Goal: Information Seeking & Learning: Learn about a topic

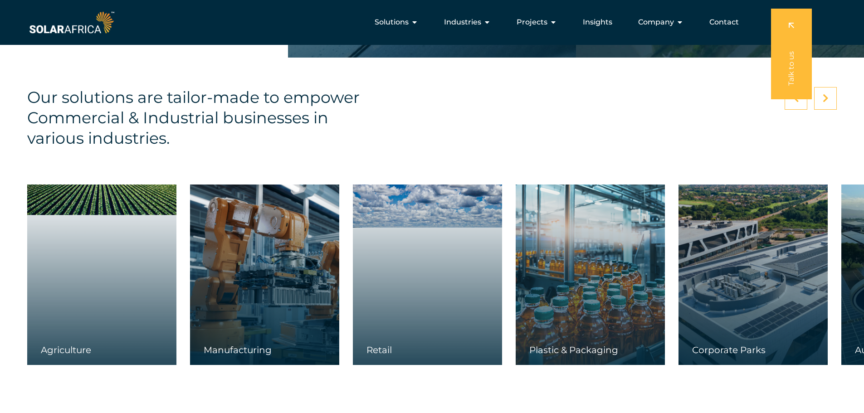
scroll to position [1270, 0]
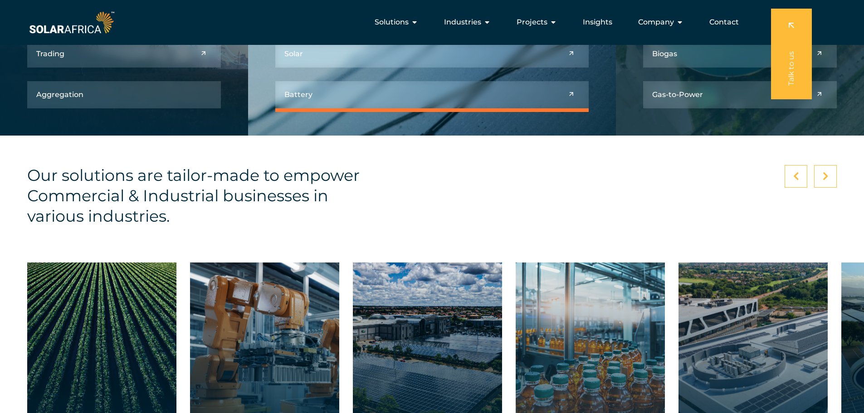
click at [453, 102] on link at bounding box center [431, 94] width 313 height 27
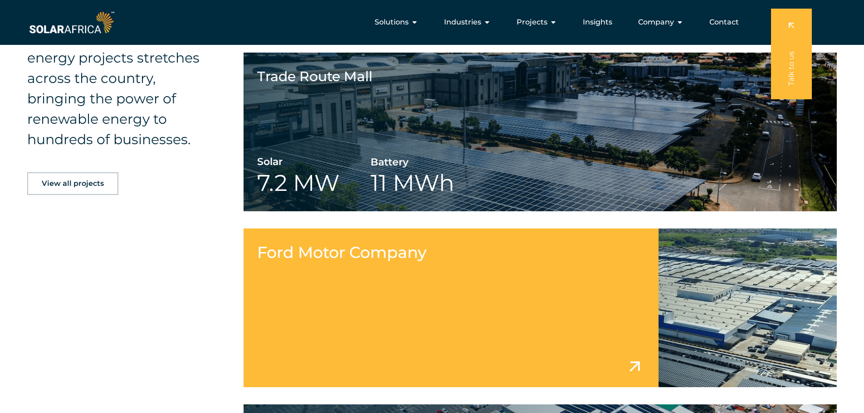
scroll to position [1360, 0]
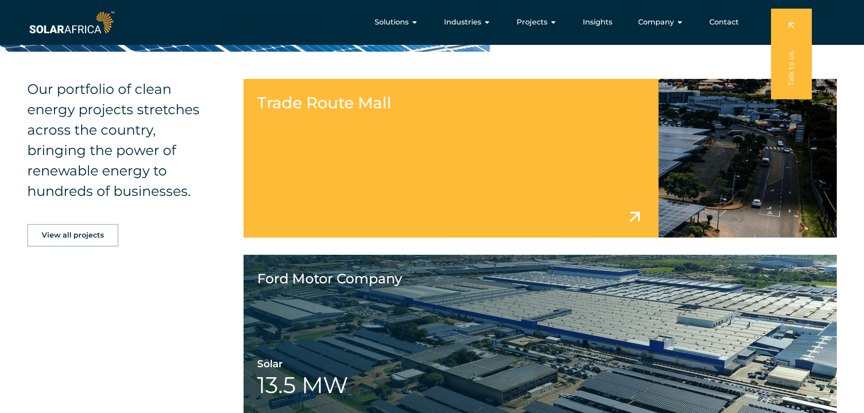
click at [423, 193] on link at bounding box center [541, 158] width 594 height 159
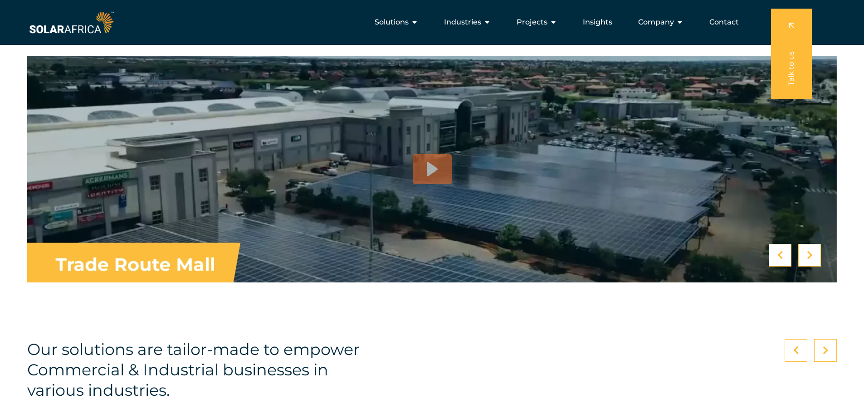
scroll to position [2222, 0]
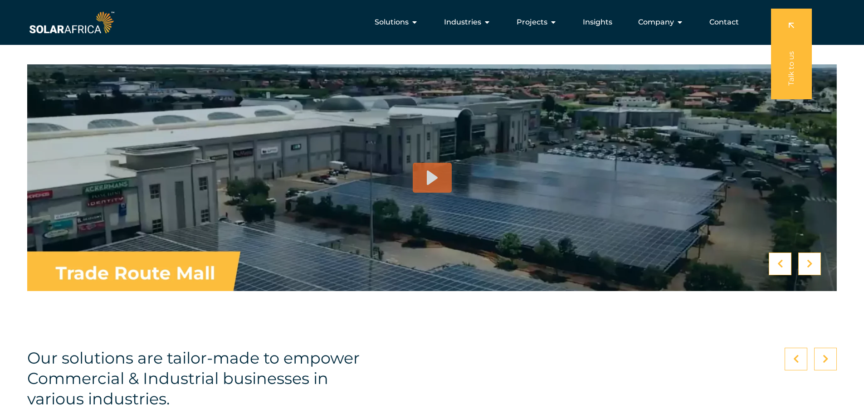
click at [426, 185] on div at bounding box center [432, 178] width 39 height 30
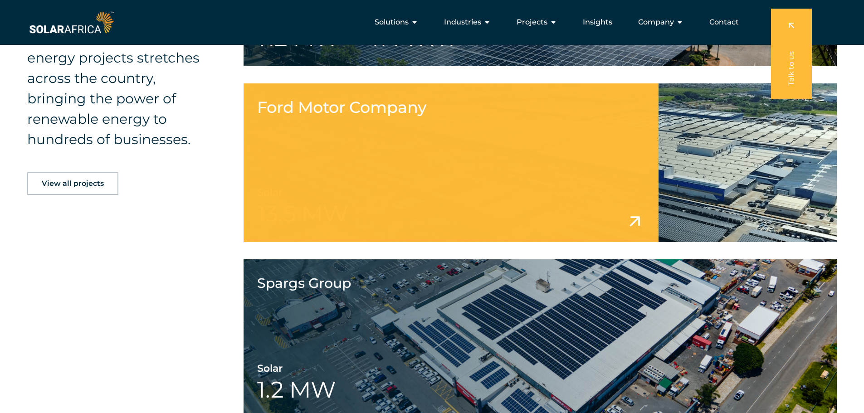
scroll to position [1496, 0]
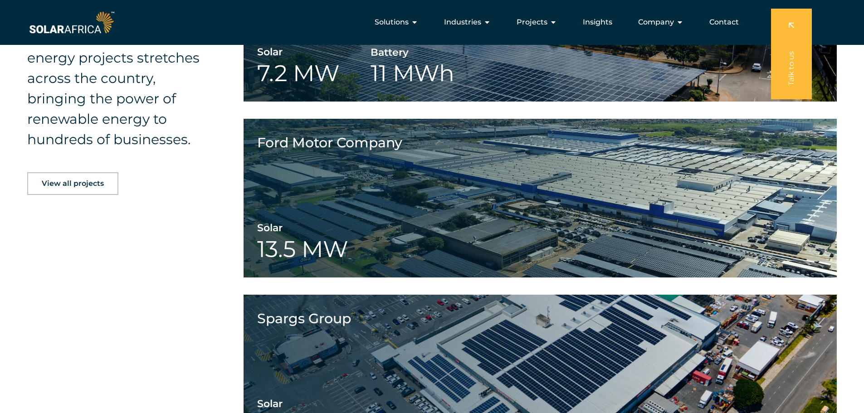
click at [95, 26] on img at bounding box center [71, 22] width 89 height 27
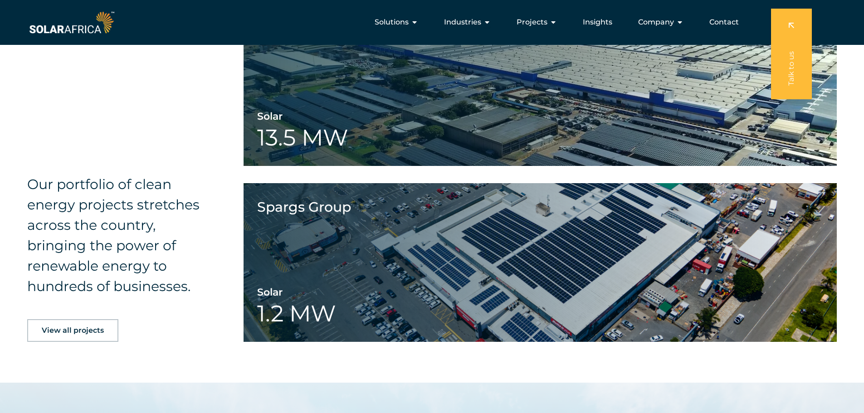
scroll to position [1827, 0]
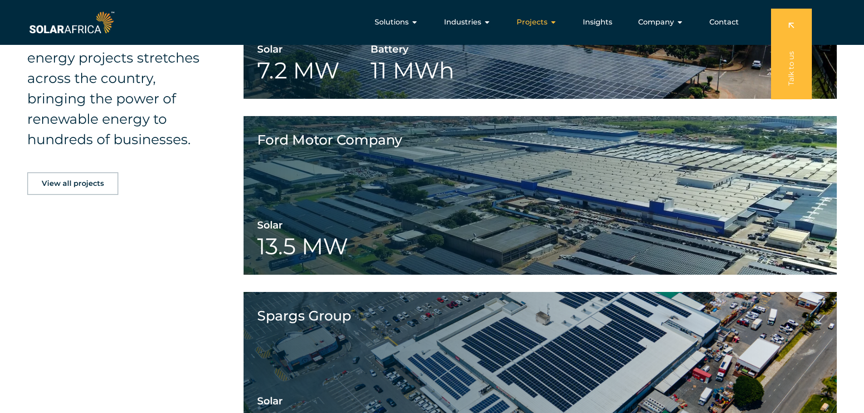
click at [527, 24] on span "Projects" at bounding box center [532, 22] width 31 height 11
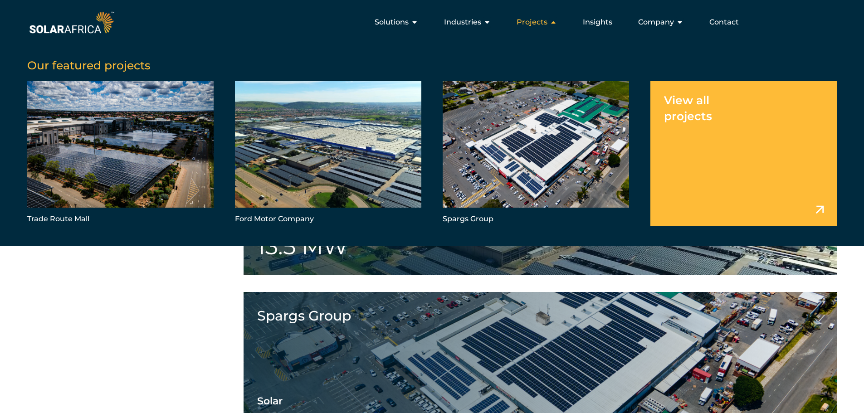
click at [531, 24] on span "Projects" at bounding box center [532, 22] width 31 height 11
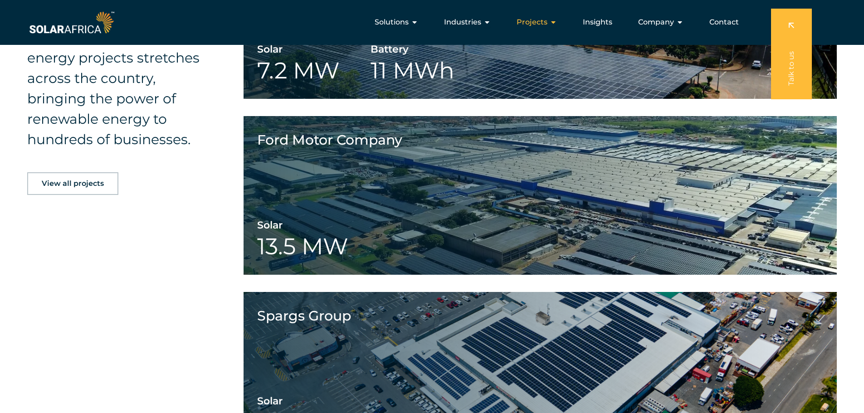
click at [531, 24] on span "Projects" at bounding box center [532, 22] width 31 height 11
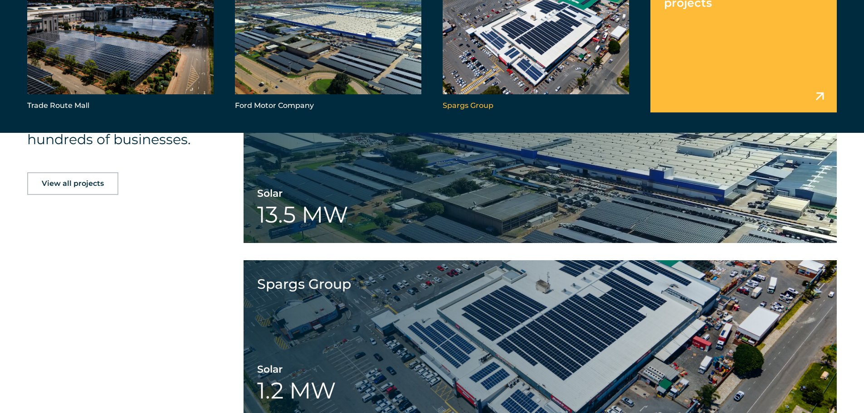
scroll to position [1872, 0]
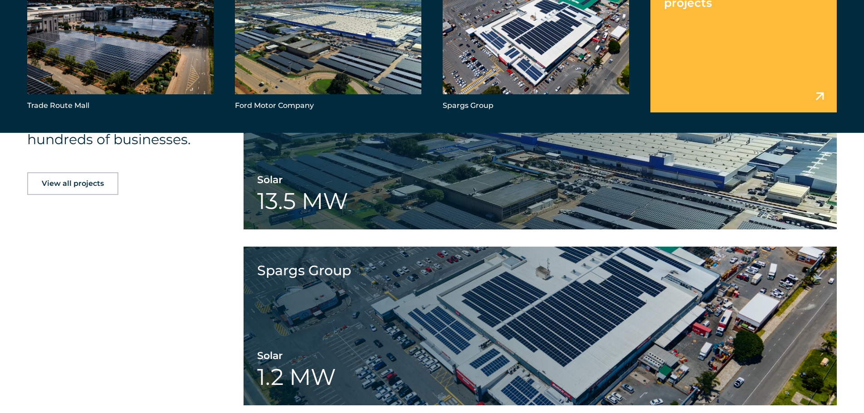
click at [748, 80] on link "Menu" at bounding box center [743, 40] width 186 height 144
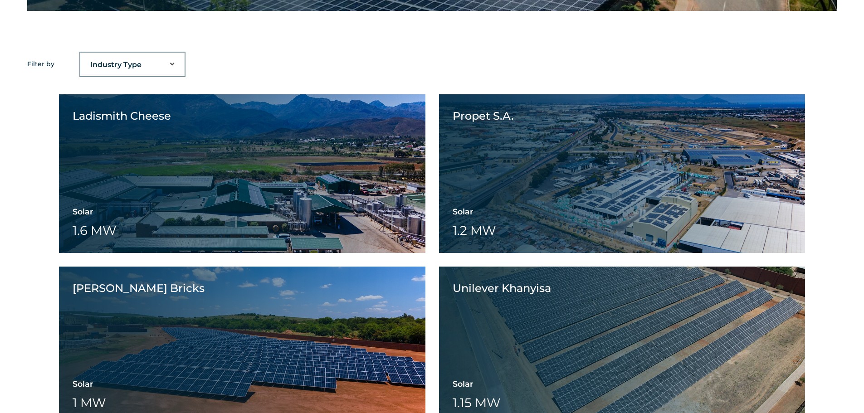
scroll to position [771, 0]
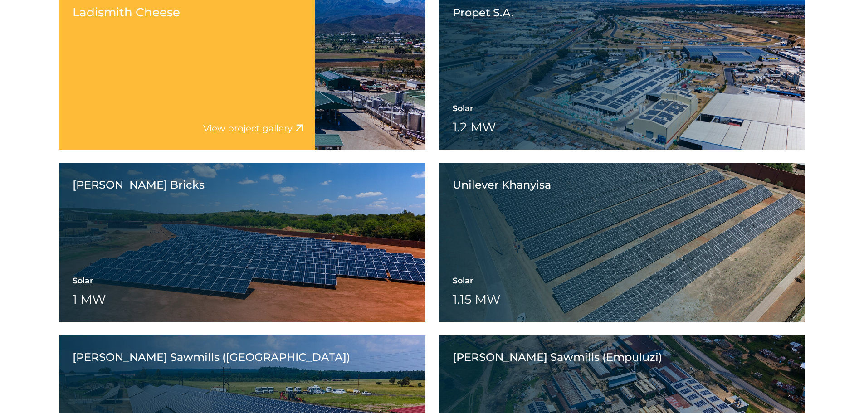
click at [252, 93] on div "Ladismith Cheese View project video View project gallery" at bounding box center [187, 70] width 256 height 159
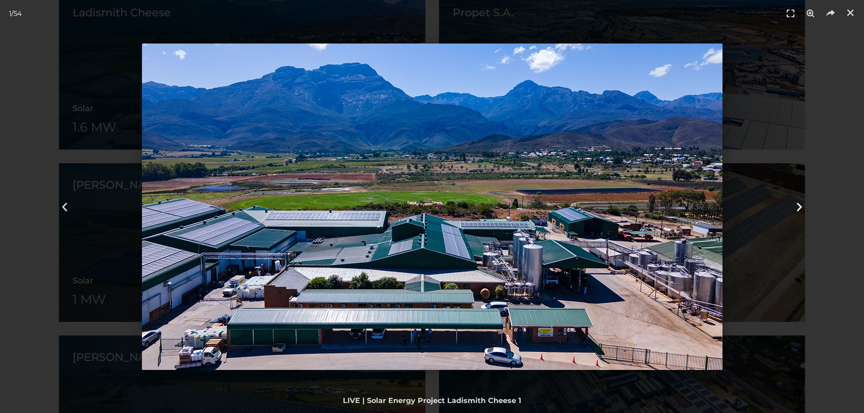
click at [774, 83] on div "Next" at bounding box center [799, 206] width 130 height 413
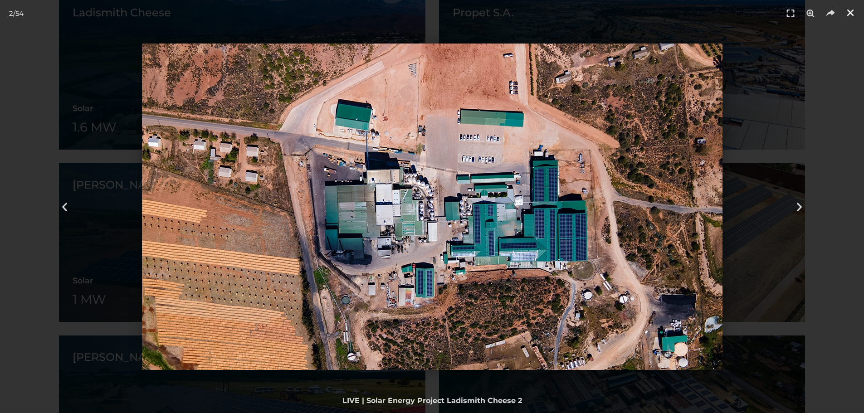
click at [848, 12] on icon "Close (Esc)" at bounding box center [850, 12] width 9 height 9
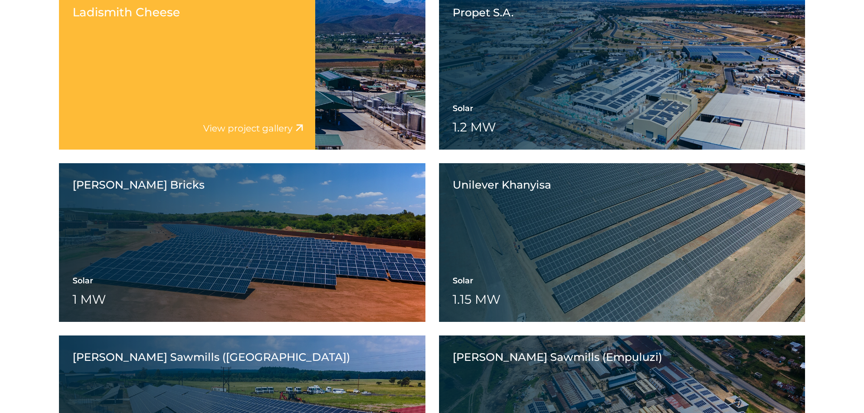
click at [375, 126] on div "Solar 1.6 MW Battery Wheeling" at bounding box center [242, 119] width 339 height 33
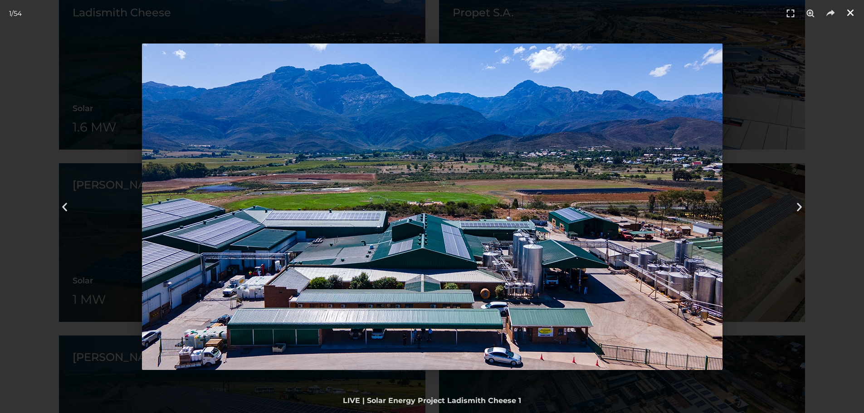
click at [849, 18] on link "Close (Esc)" at bounding box center [850, 13] width 14 height 14
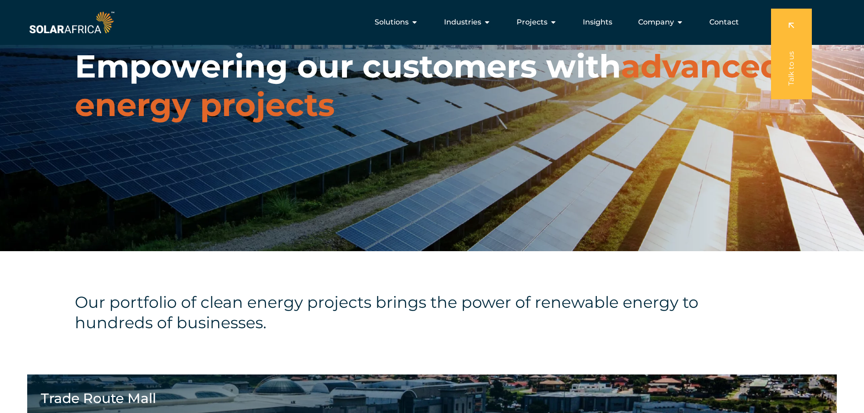
scroll to position [0, 0]
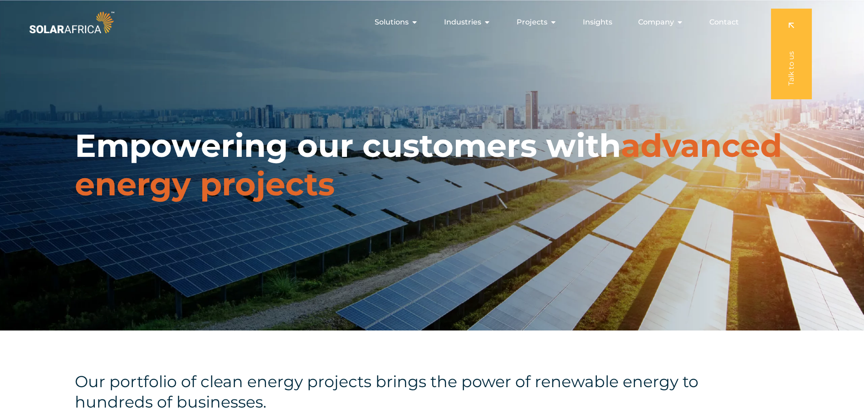
click at [73, 20] on img at bounding box center [71, 22] width 89 height 27
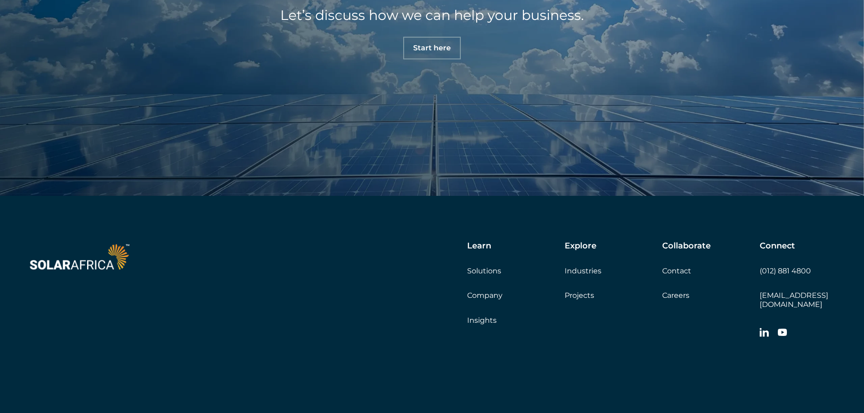
scroll to position [3187, 0]
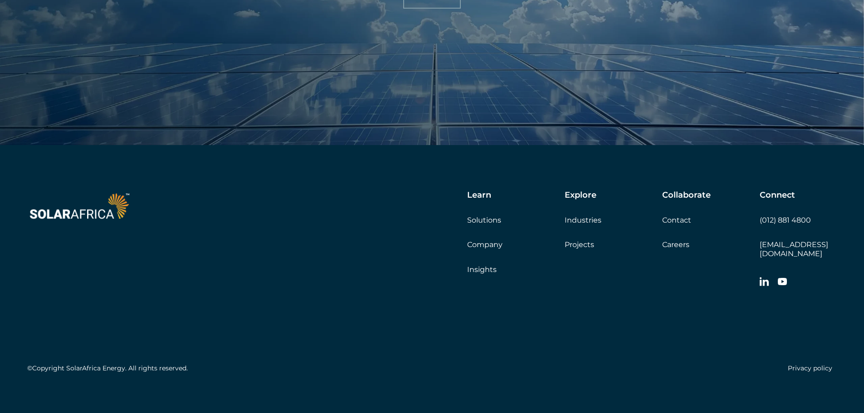
click at [487, 247] on link "Company" at bounding box center [484, 244] width 35 height 9
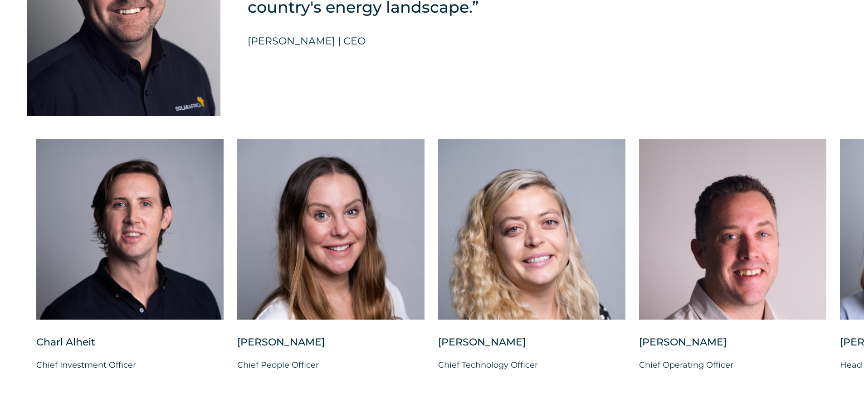
scroll to position [2267, 0]
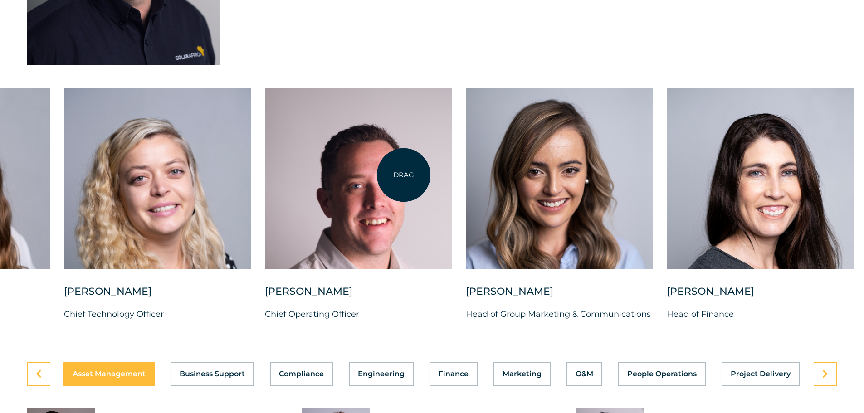
drag, startPoint x: 778, startPoint y: 169, endPoint x: 404, endPoint y: 175, distance: 374.2
click at [404, 175] on div at bounding box center [358, 178] width 187 height 180
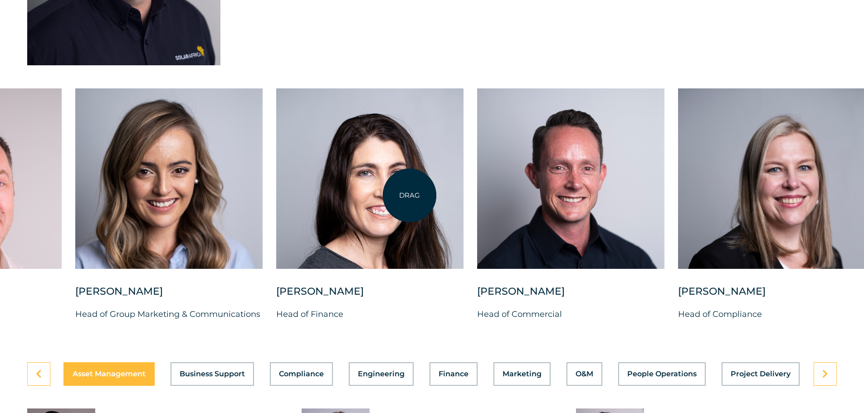
drag, startPoint x: 772, startPoint y: 173, endPoint x: 409, endPoint y: 195, distance: 363.5
click at [409, 195] on div at bounding box center [369, 178] width 187 height 180
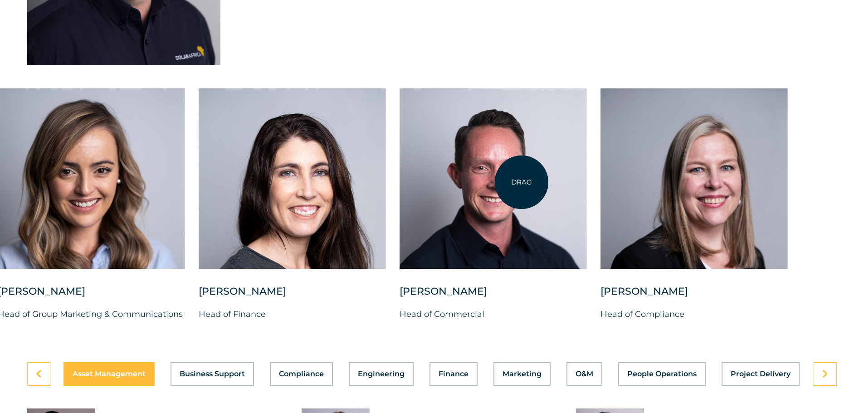
drag, startPoint x: 709, startPoint y: 172, endPoint x: 521, endPoint y: 182, distance: 188.9
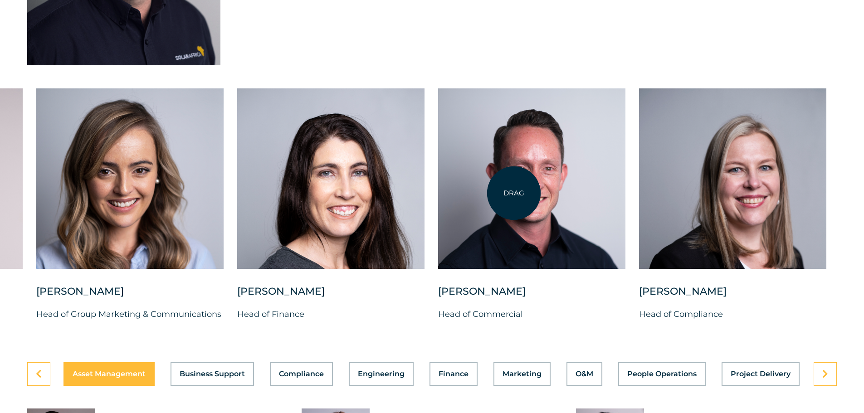
drag, startPoint x: 312, startPoint y: 187, endPoint x: 565, endPoint y: 192, distance: 252.6
click at [564, 193] on div "[PERSON_NAME] Chief Investment Officer [PERSON_NAME] Chief People Officer [PERS…" at bounding box center [36, 211] width 1680 height 247
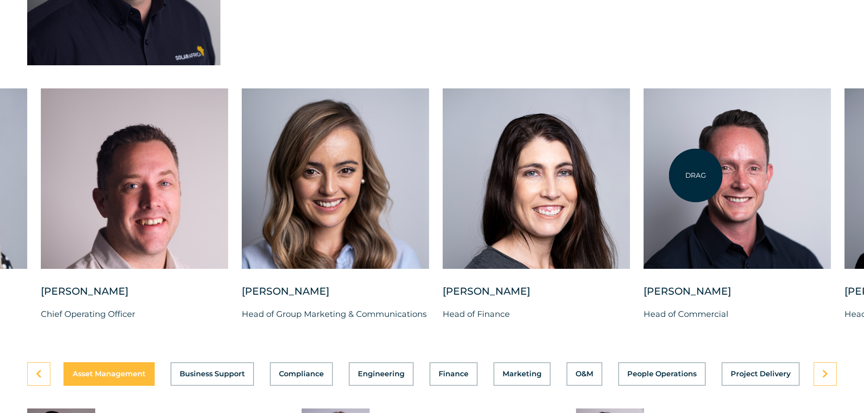
drag, startPoint x: 490, startPoint y: 182, endPoint x: 802, endPoint y: 171, distance: 311.7
click at [791, 173] on div at bounding box center [736, 178] width 187 height 180
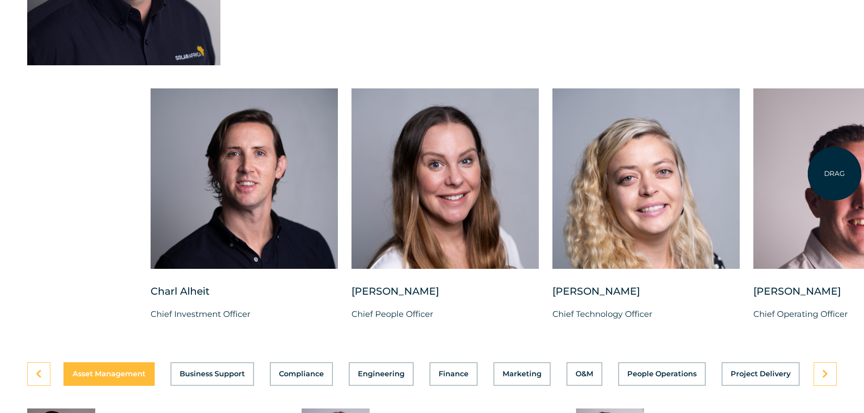
drag, startPoint x: 263, startPoint y: 170, endPoint x: 870, endPoint y: 168, distance: 607.2
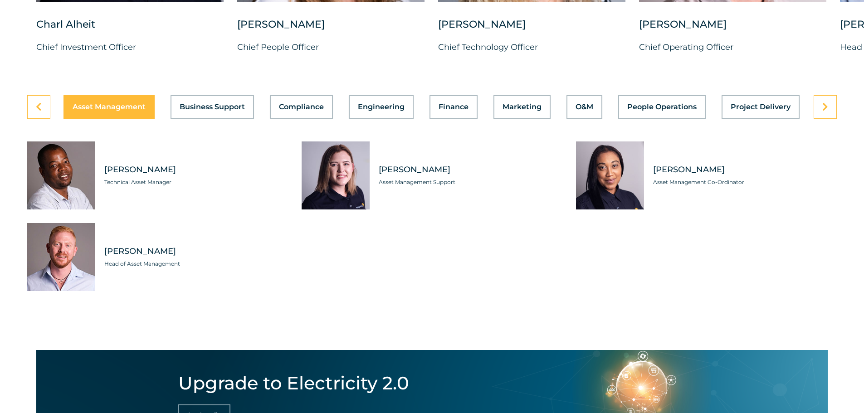
scroll to position [2539, 0]
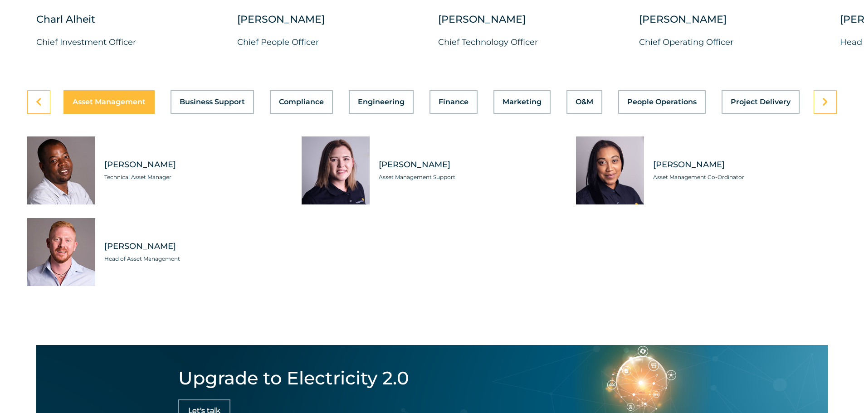
click at [844, 96] on div "Asset Management Business Support Compliance Engineering Finance Marketing O&M …" at bounding box center [432, 201] width 864 height 223
click at [202, 98] on span "Business Support" at bounding box center [212, 101] width 65 height 7
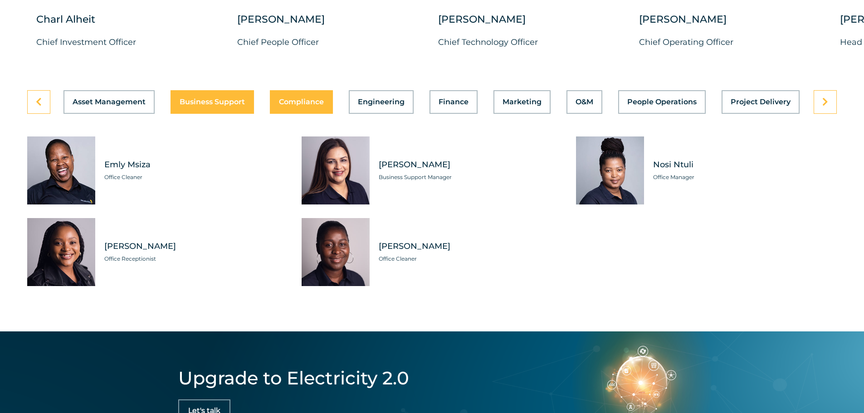
click at [286, 98] on span "Compliance" at bounding box center [301, 101] width 45 height 7
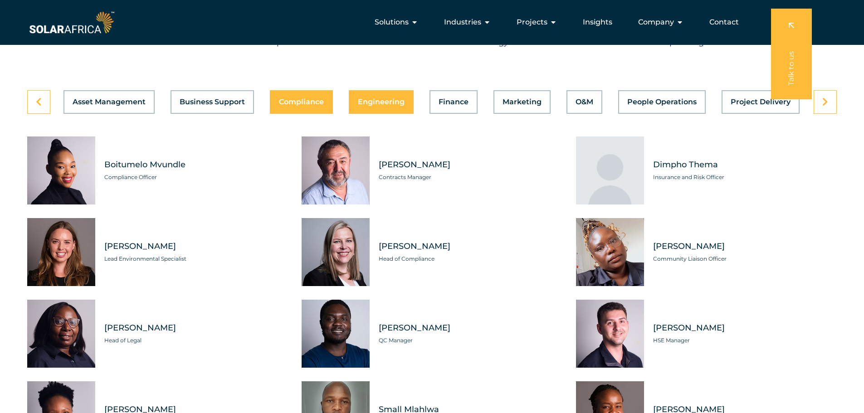
click at [385, 103] on button "Engineering" at bounding box center [381, 102] width 65 height 24
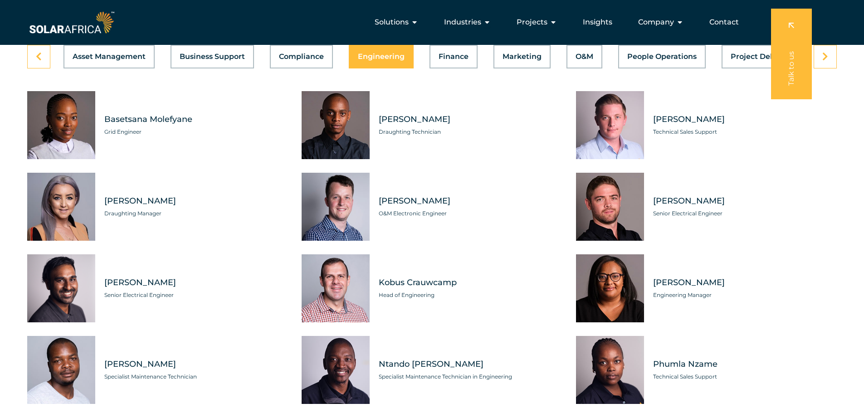
scroll to position [2449, 0]
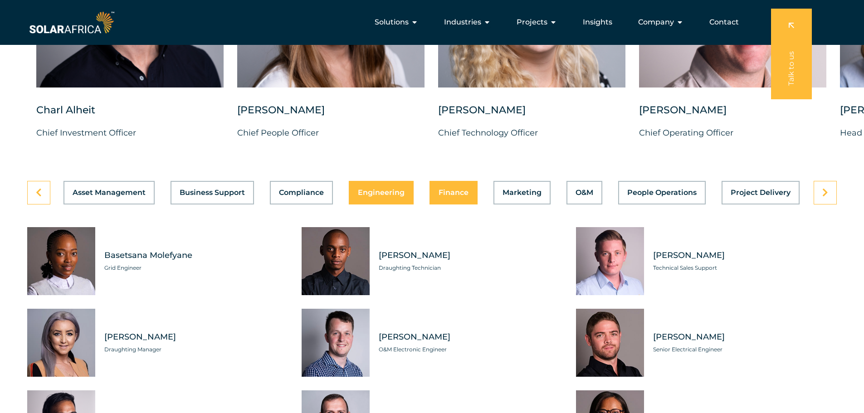
click at [446, 184] on div "Asset Management Business Support Compliance Engineering Finance Marketing O&M …" at bounding box center [431, 193] width 809 height 24
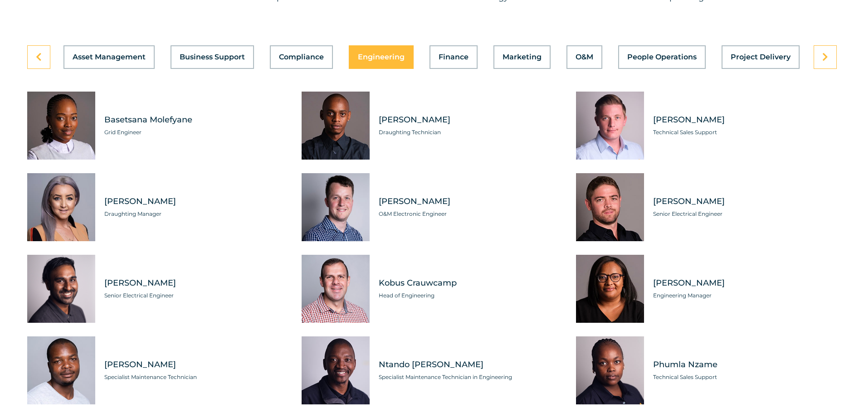
scroll to position [2585, 0]
click at [456, 55] on button "Finance" at bounding box center [453, 57] width 48 height 24
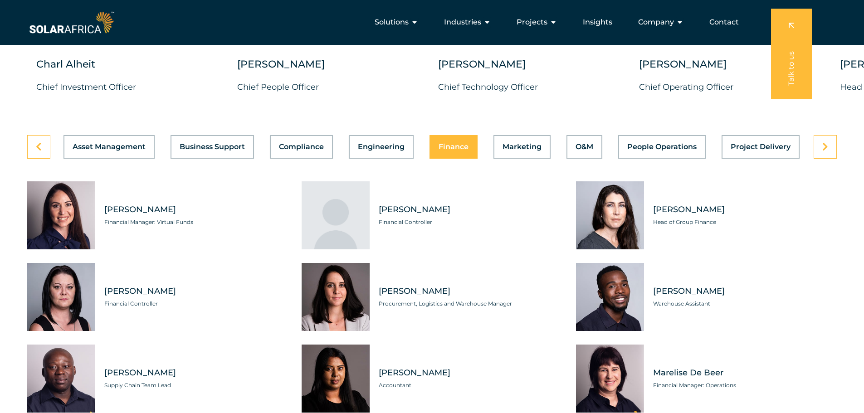
scroll to position [2494, 0]
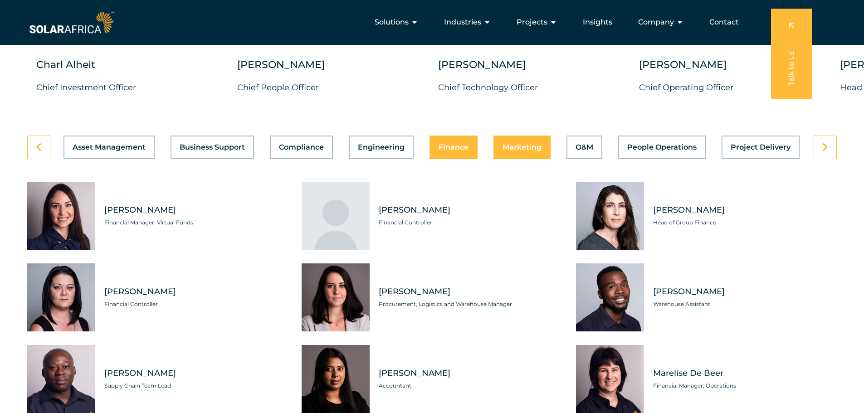
click at [539, 143] on div "Asset Management Business Support Compliance Engineering Finance Marketing O&M …" at bounding box center [431, 148] width 809 height 24
click at [533, 146] on div "Asset Management Business Support Compliance Engineering Finance Marketing O&M …" at bounding box center [431, 148] width 809 height 24
click at [583, 144] on span "O&M" at bounding box center [584, 147] width 18 height 7
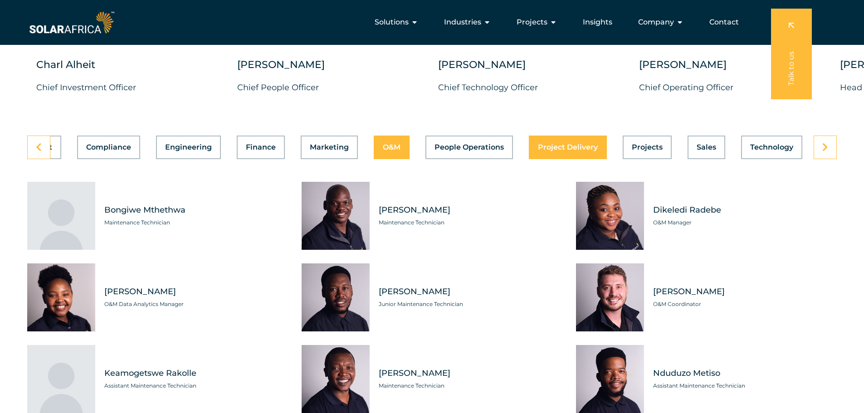
click at [575, 144] on span "Project Delivery" at bounding box center [568, 147] width 60 height 7
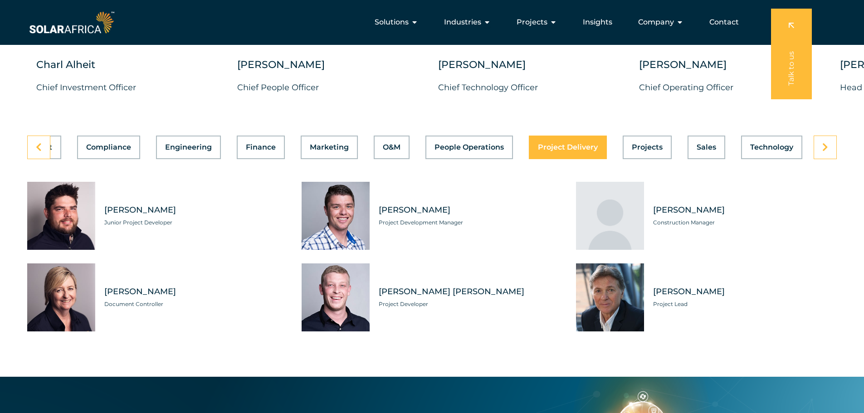
scroll to position [0, 193]
click at [631, 145] on button "Projects" at bounding box center [647, 148] width 49 height 24
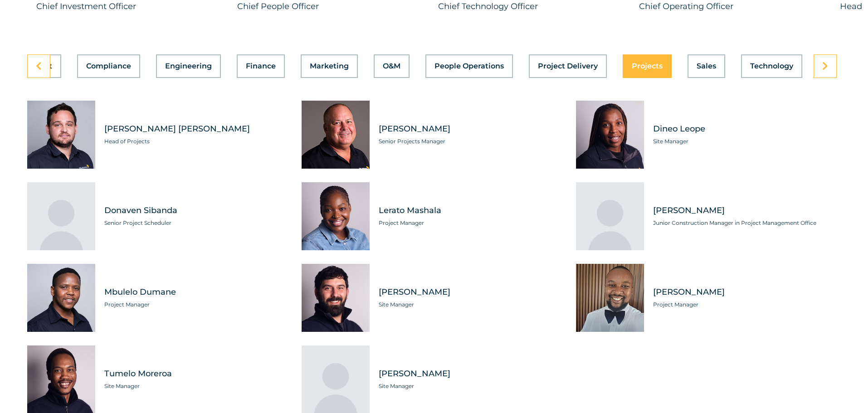
scroll to position [2494, 0]
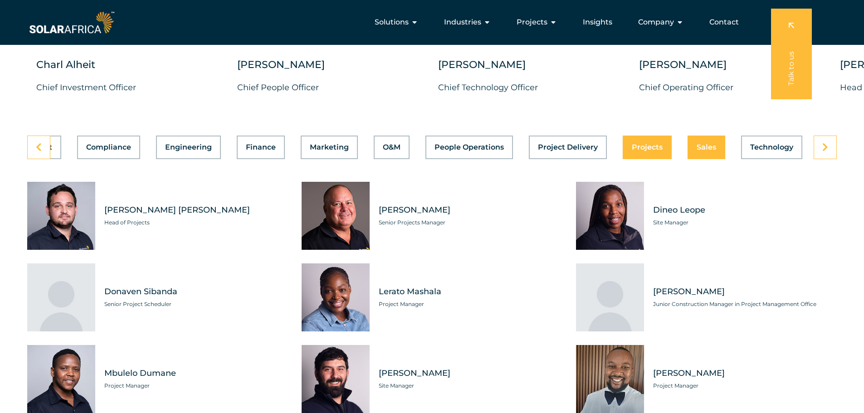
click at [701, 142] on div "Asset Management Business Support Compliance Engineering Finance Marketing O&M …" at bounding box center [431, 148] width 809 height 24
click at [767, 146] on button "Technology" at bounding box center [771, 148] width 61 height 24
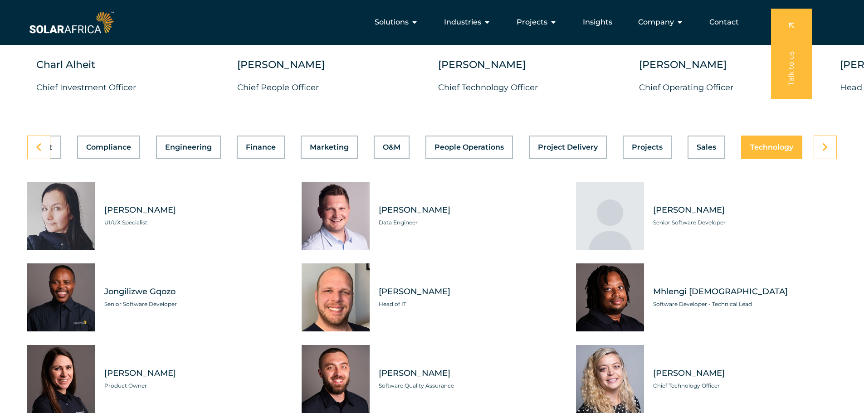
scroll to position [0, 193]
click at [767, 146] on button "Technology" at bounding box center [771, 148] width 61 height 24
click at [819, 141] on link at bounding box center [825, 148] width 23 height 24
